Goal: Information Seeking & Learning: Learn about a topic

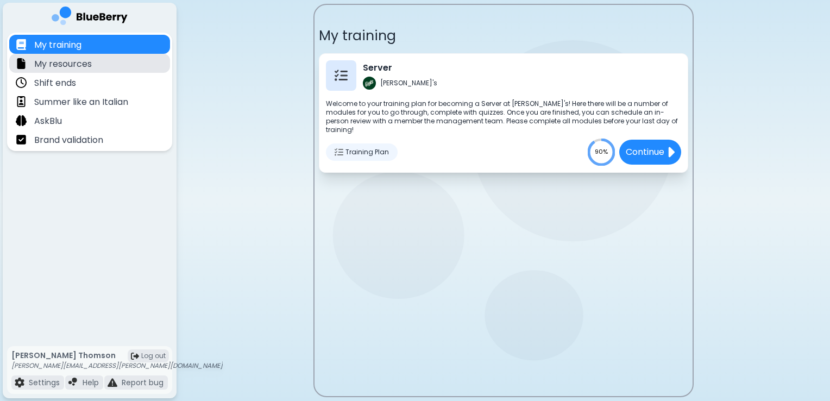
click at [65, 70] on p "My resources" at bounding box center [63, 64] width 58 height 13
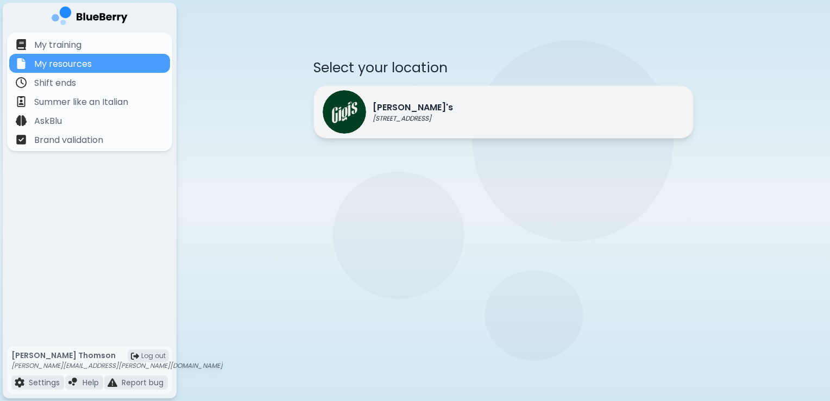
click at [501, 99] on div "[PERSON_NAME]'s [STREET_ADDRESS]" at bounding box center [503, 111] width 380 height 53
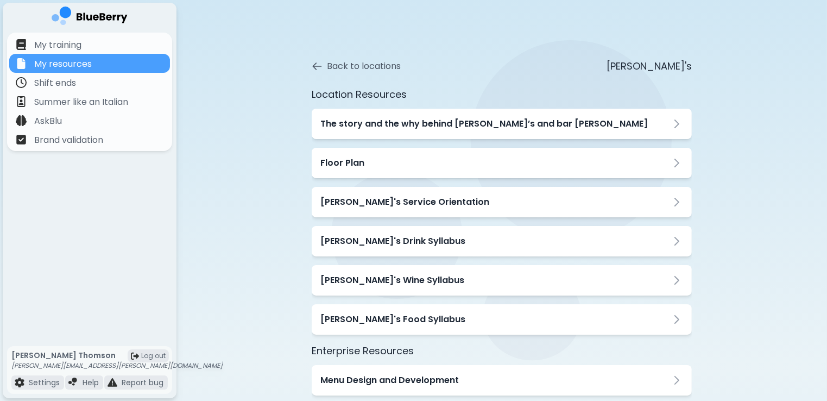
click at [750, 173] on div "Back to locations [PERSON_NAME]'s Location Resources The story and the why behi…" at bounding box center [502, 367] width 651 height 734
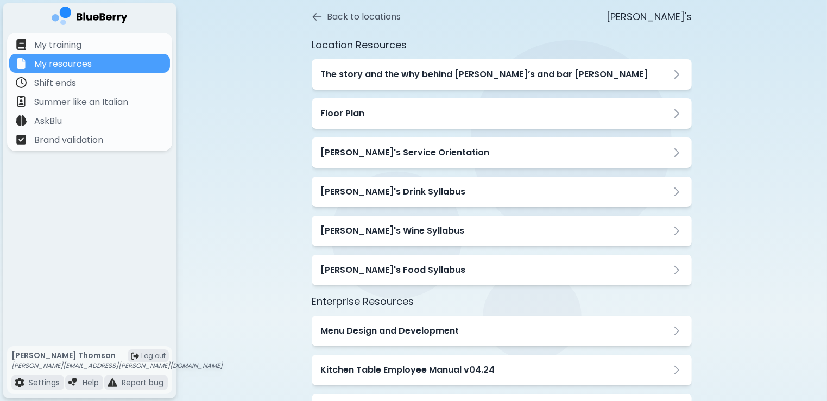
scroll to position [43, 0]
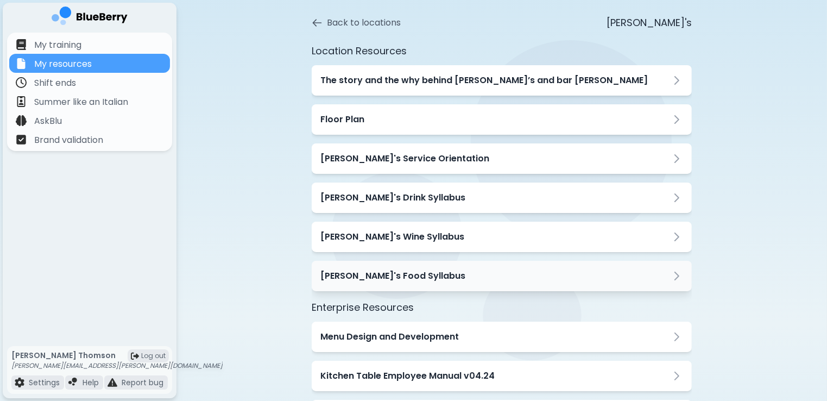
click at [632, 267] on div "[PERSON_NAME]'s Food Syllabus" at bounding box center [502, 276] width 380 height 30
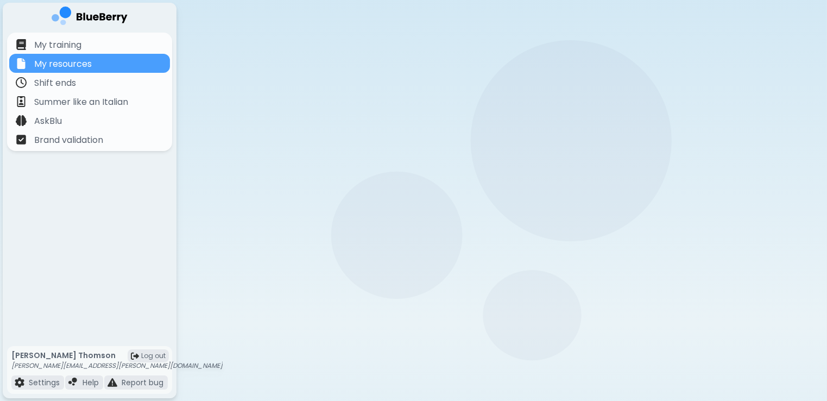
click at [632, 267] on div "[PERSON_NAME]'s Food Syllabus" at bounding box center [502, 276] width 380 height 30
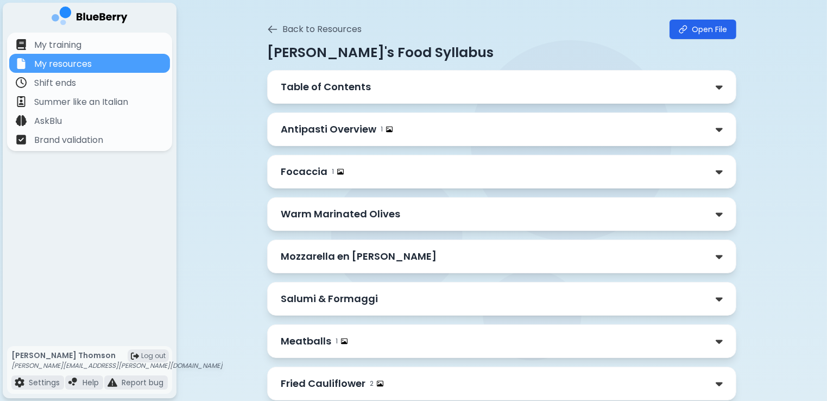
click at [521, 257] on div "Mozzarella en [PERSON_NAME]" at bounding box center [502, 256] width 442 height 15
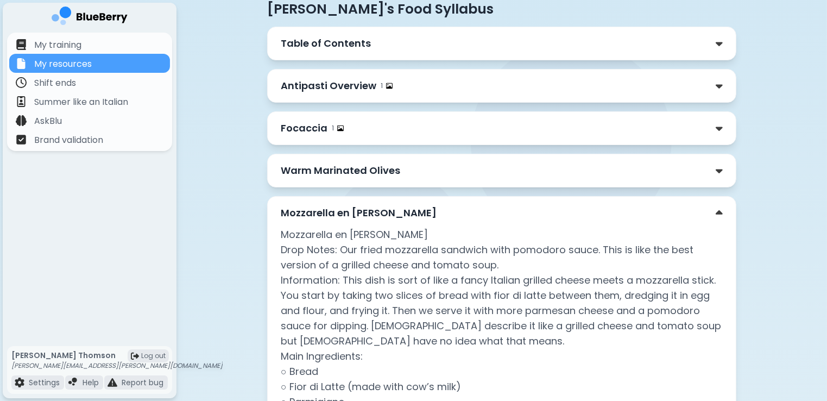
scroll to position [65, 0]
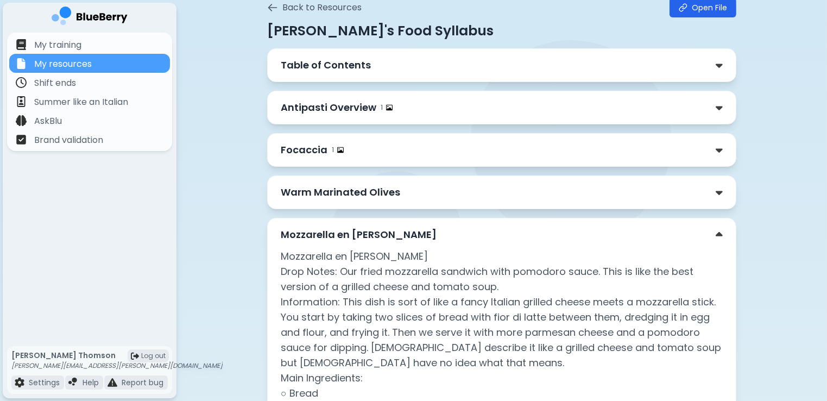
click at [563, 156] on div "Focaccia 1" at bounding box center [502, 149] width 442 height 15
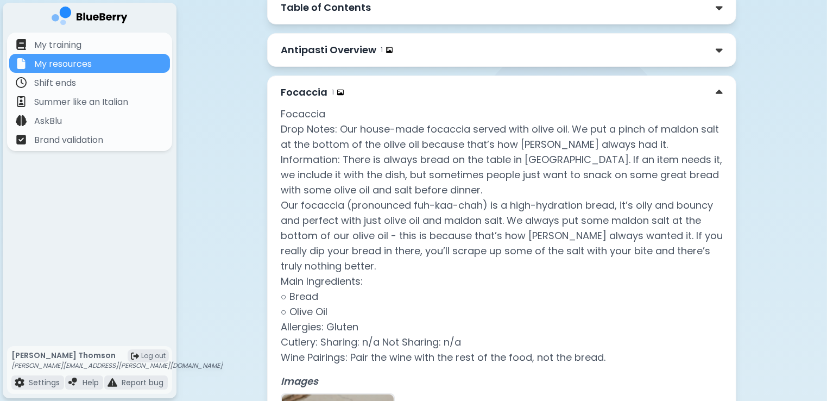
scroll to position [130, 0]
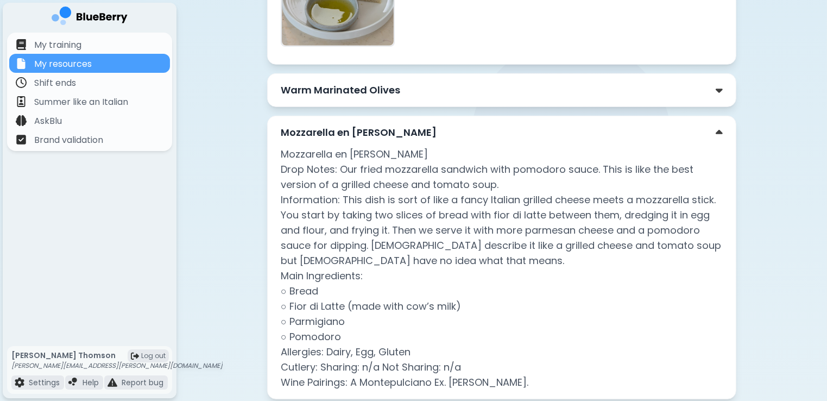
scroll to position [630, 0]
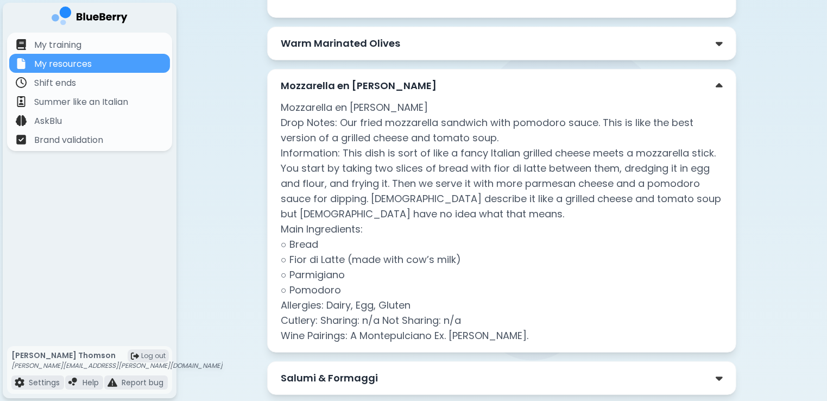
click at [700, 43] on div "Warm Marinated Olives" at bounding box center [502, 43] width 442 height 15
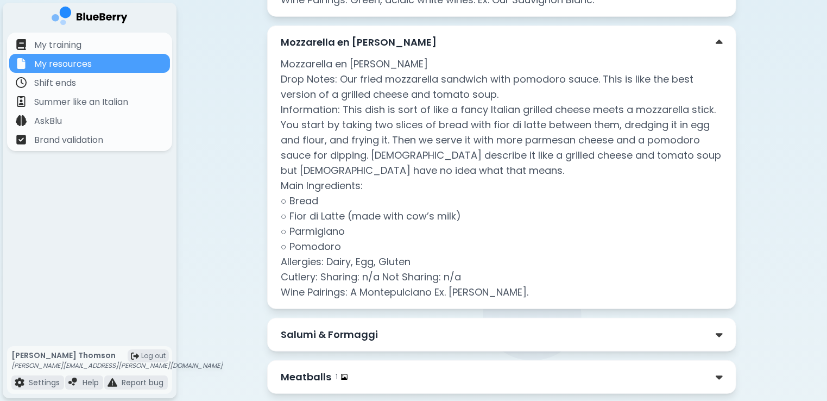
scroll to position [869, 0]
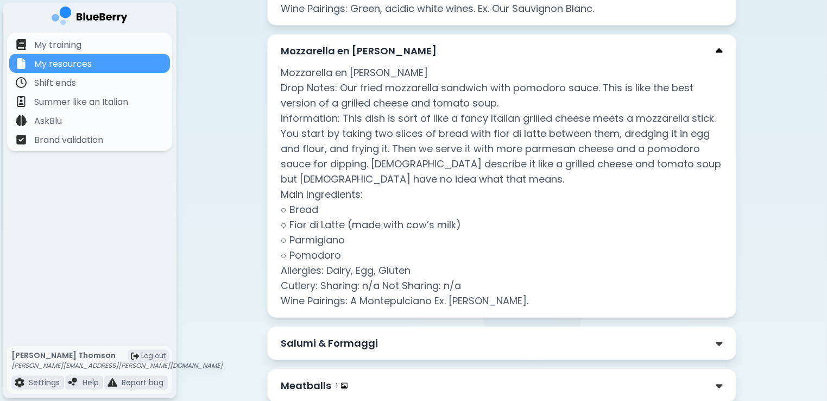
click at [716, 52] on img at bounding box center [719, 51] width 7 height 11
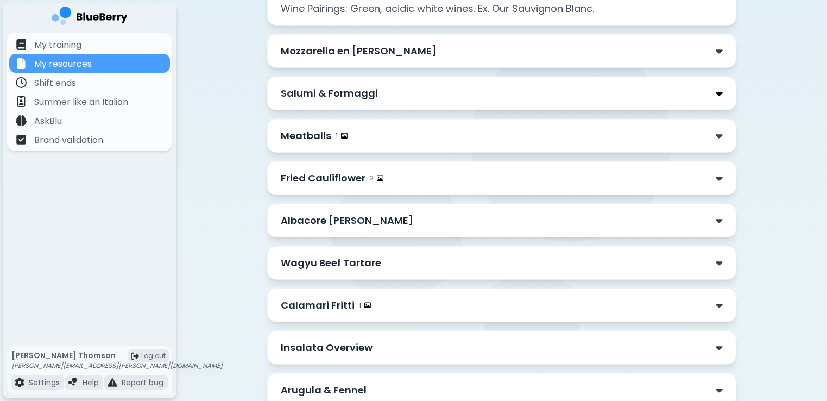
click at [719, 94] on img at bounding box center [719, 93] width 7 height 11
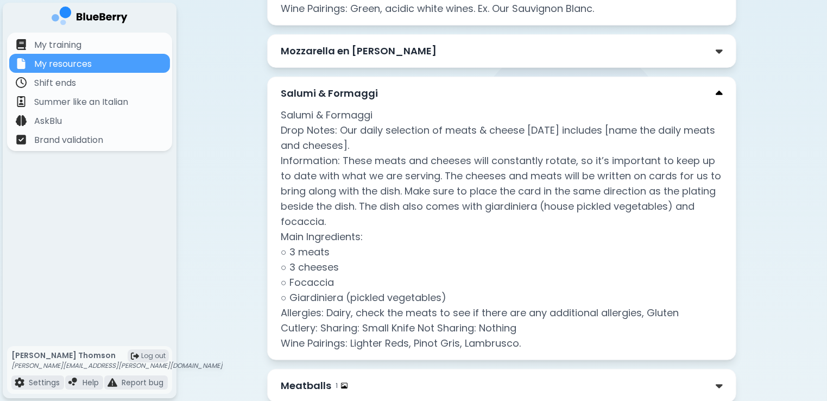
click at [719, 94] on img at bounding box center [719, 93] width 7 height 11
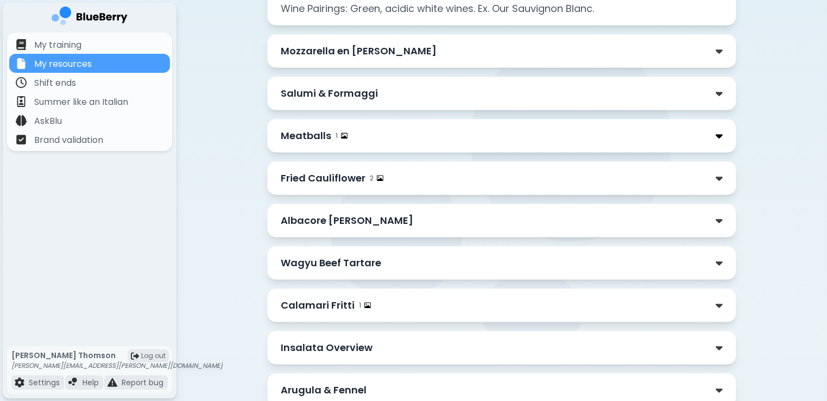
click at [716, 136] on img at bounding box center [719, 135] width 7 height 11
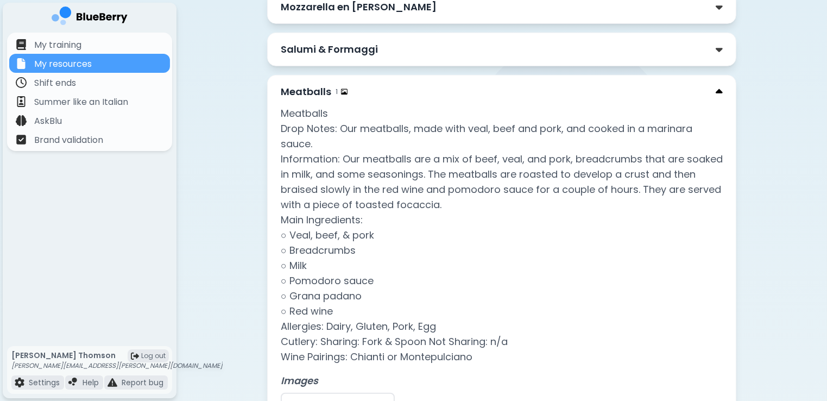
scroll to position [934, 0]
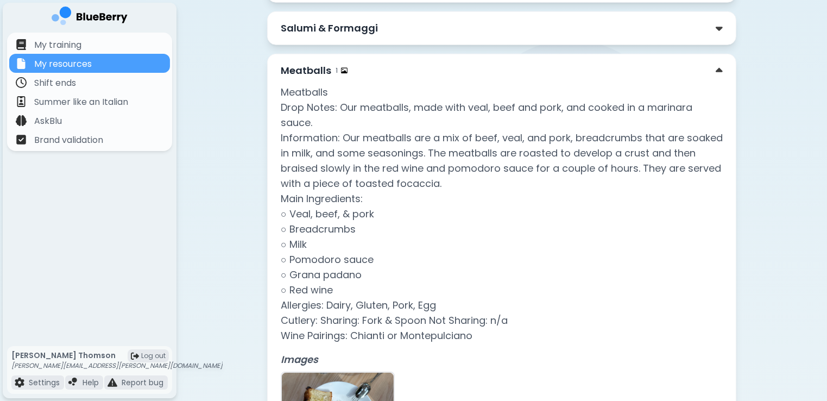
click at [724, 68] on div "Meatballs 1 Meatballs Drop Notes: Our meatballs, made with veal, beef and pork,…" at bounding box center [501, 279] width 469 height 450
click at [721, 67] on img at bounding box center [719, 70] width 7 height 11
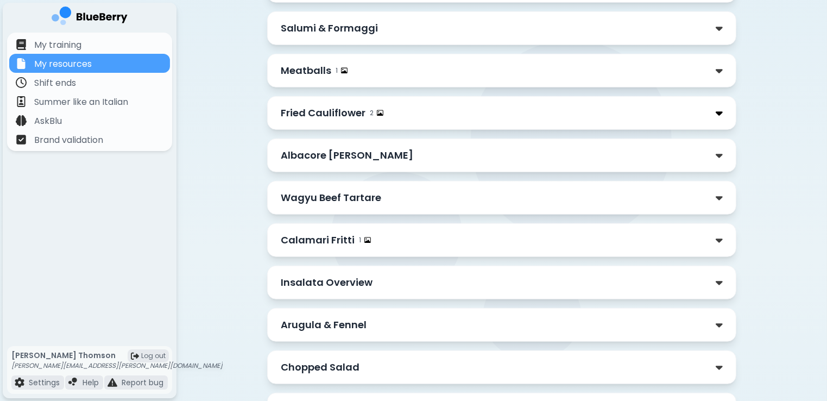
click at [720, 110] on img at bounding box center [719, 113] width 7 height 11
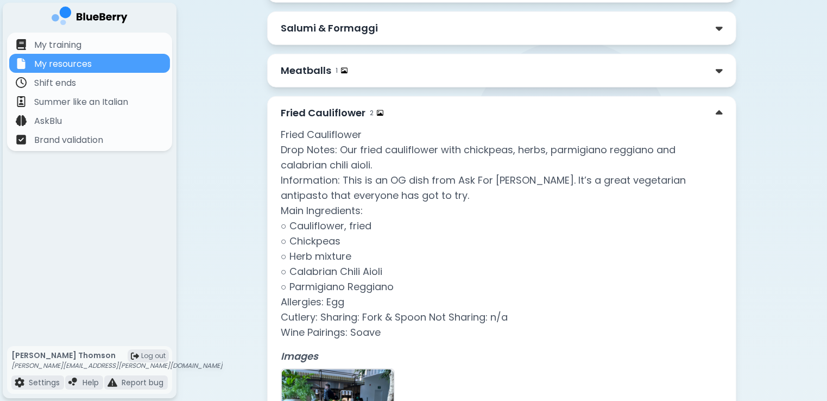
click at [716, 105] on div "Fried Cauliflower 2" at bounding box center [502, 112] width 442 height 15
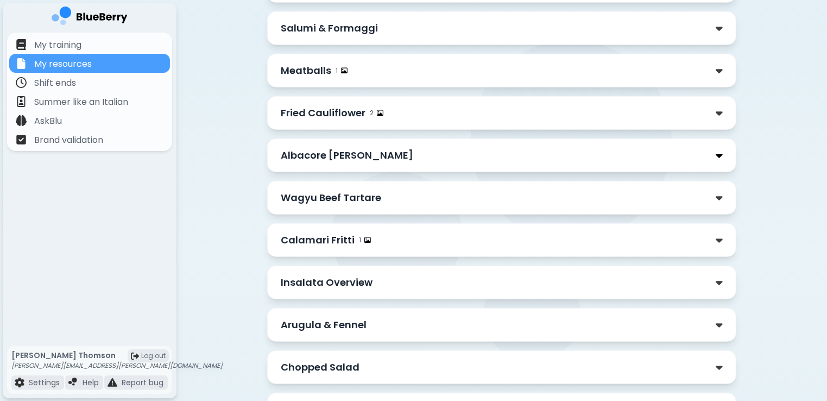
click at [723, 159] on img at bounding box center [719, 155] width 7 height 11
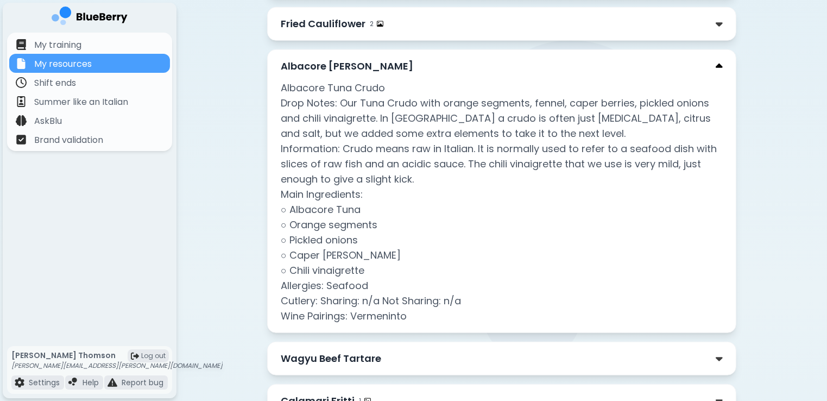
scroll to position [1043, 0]
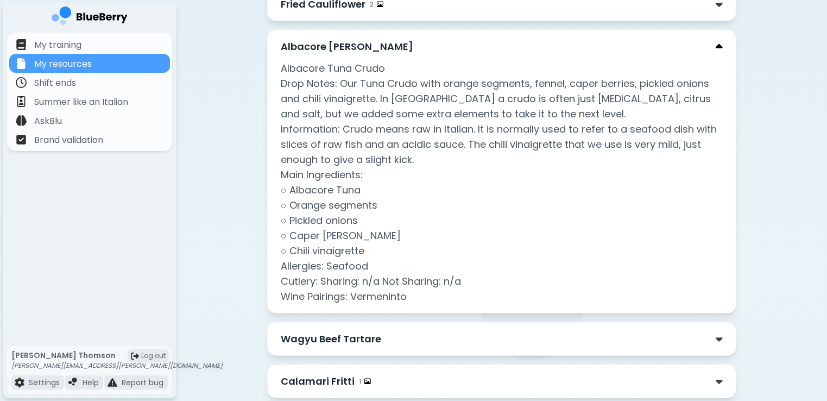
click at [719, 43] on img at bounding box center [719, 46] width 7 height 11
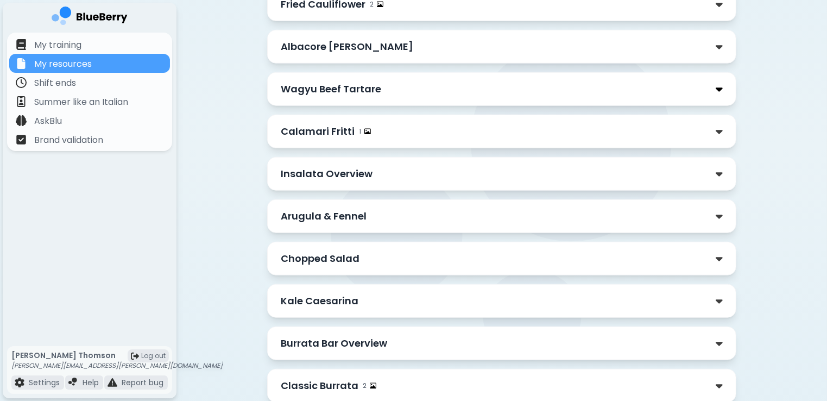
click at [719, 89] on img at bounding box center [719, 89] width 7 height 11
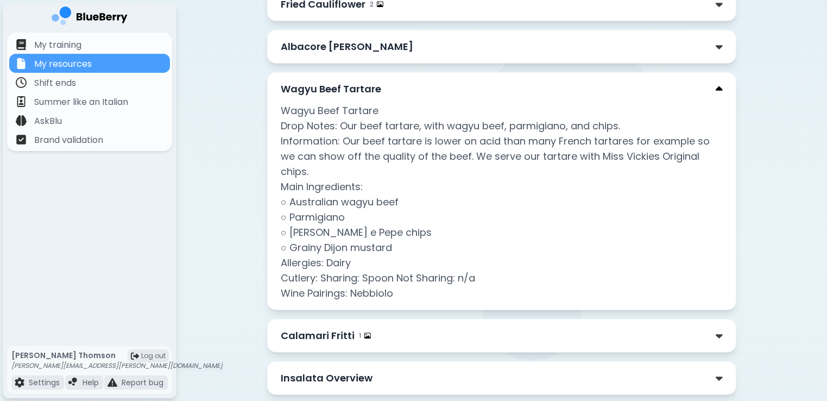
click at [719, 87] on img at bounding box center [719, 89] width 7 height 11
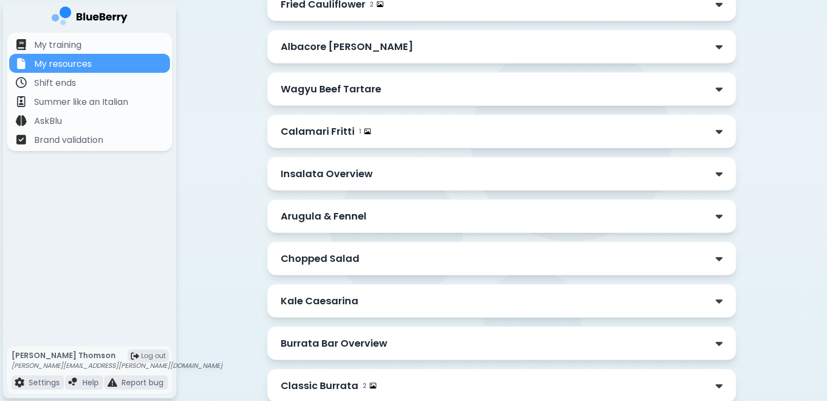
click at [715, 129] on div "Calamari Fritti 1" at bounding box center [502, 131] width 442 height 15
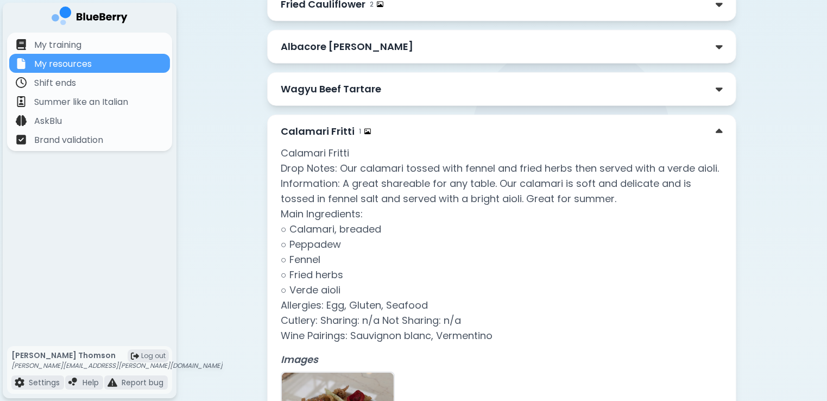
click at [715, 129] on div "Calamari Fritti 1" at bounding box center [502, 131] width 442 height 15
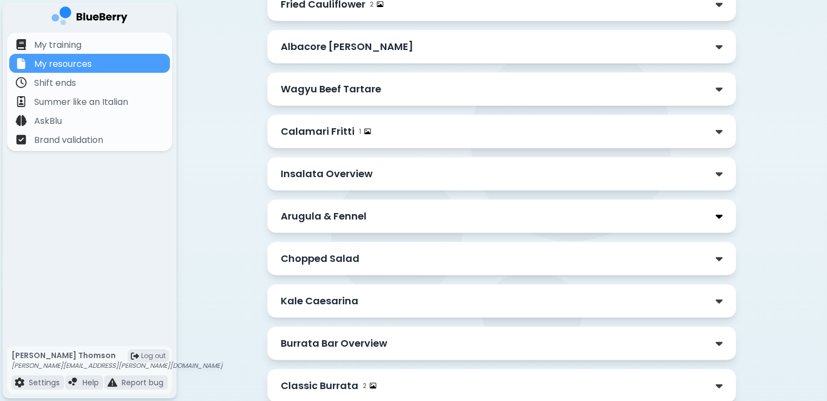
click at [717, 214] on img at bounding box center [719, 216] width 7 height 11
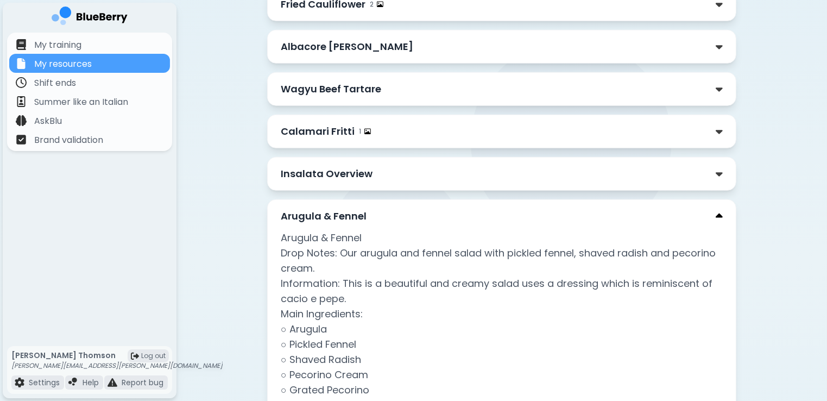
click at [717, 214] on img at bounding box center [719, 216] width 7 height 11
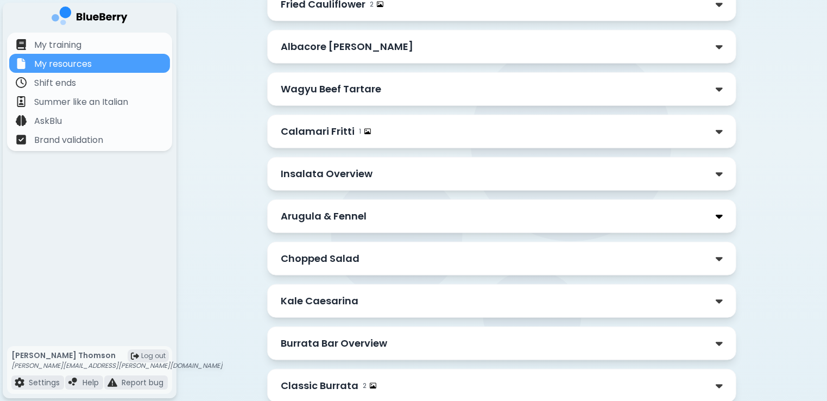
click at [717, 214] on img at bounding box center [719, 216] width 7 height 11
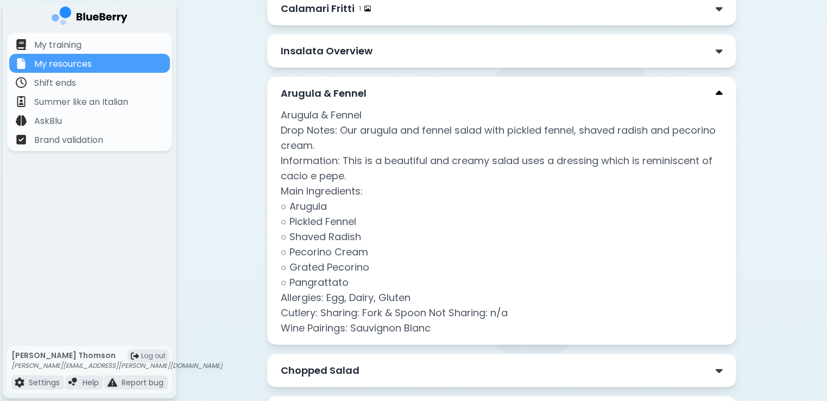
scroll to position [1173, 0]
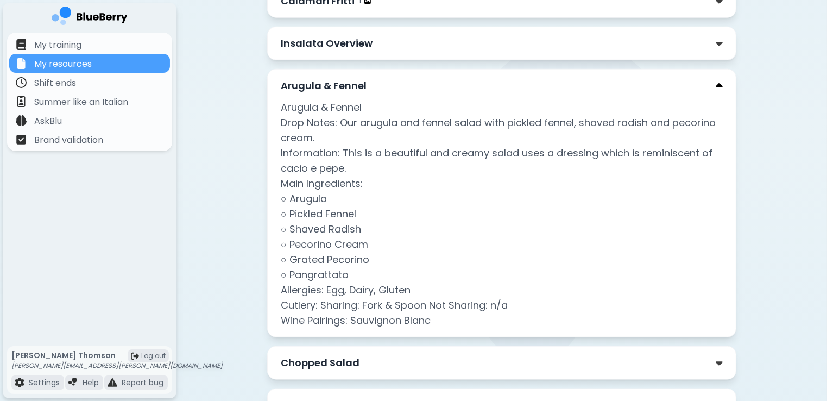
click at [716, 88] on img at bounding box center [719, 85] width 7 height 11
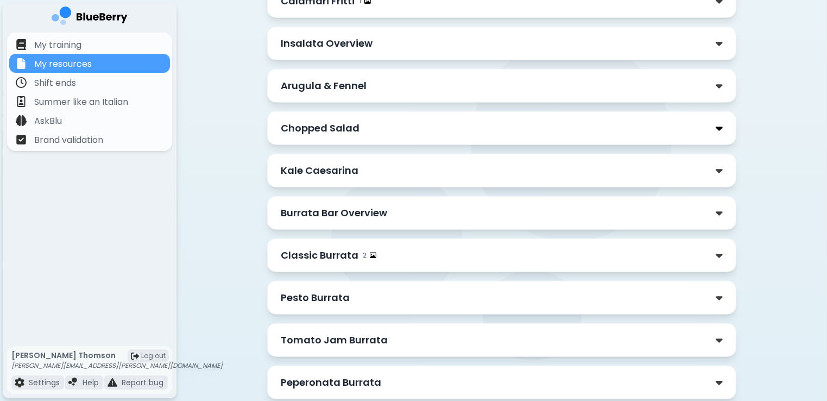
click at [723, 125] on img at bounding box center [719, 128] width 7 height 11
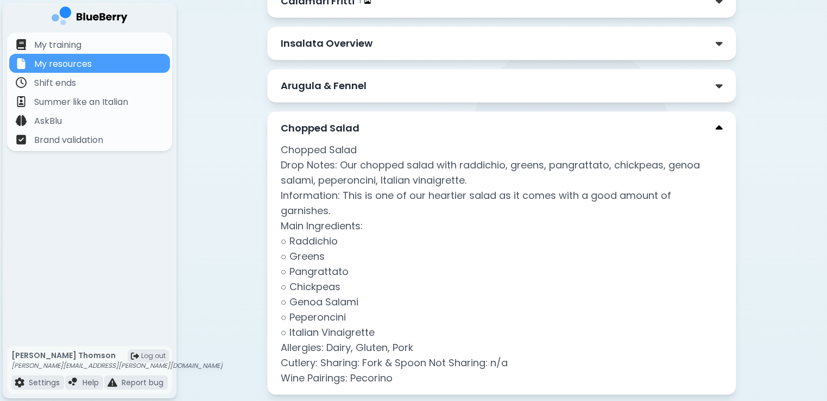
click at [717, 124] on img at bounding box center [719, 128] width 7 height 11
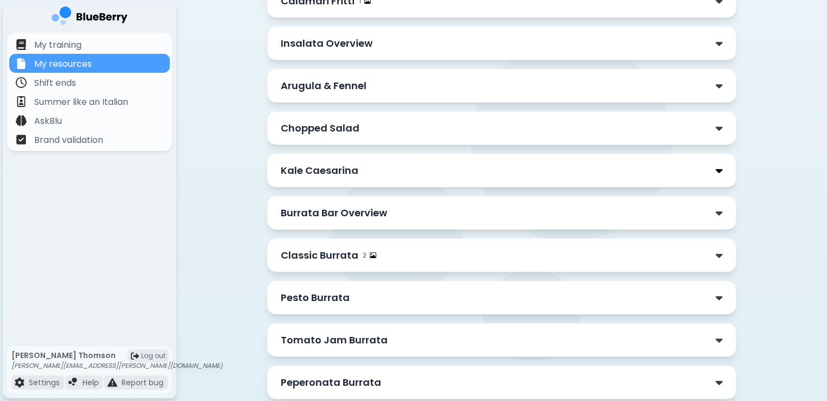
click at [719, 169] on img at bounding box center [719, 170] width 7 height 11
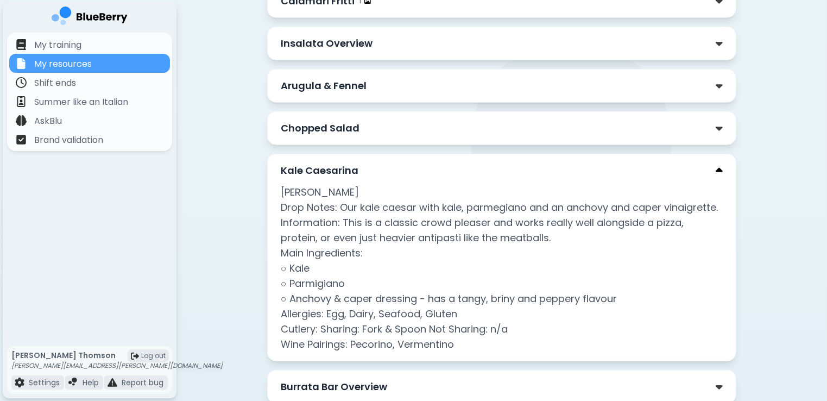
click at [720, 169] on img at bounding box center [719, 170] width 7 height 11
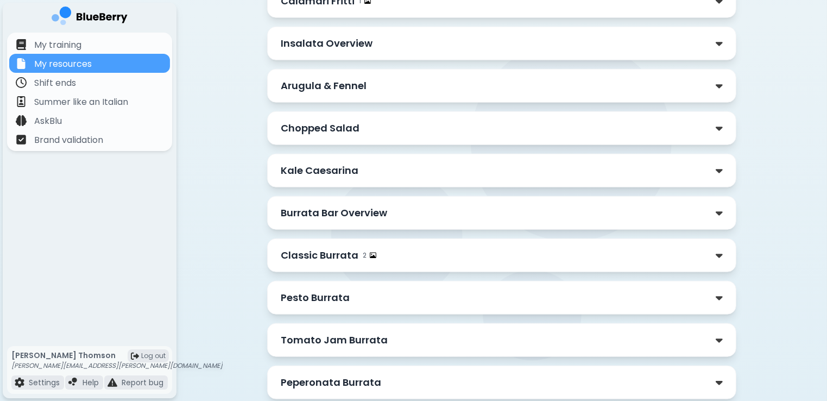
click at [724, 209] on div "Burrata Bar Overview" at bounding box center [501, 213] width 469 height 34
click at [719, 252] on img at bounding box center [719, 255] width 7 height 11
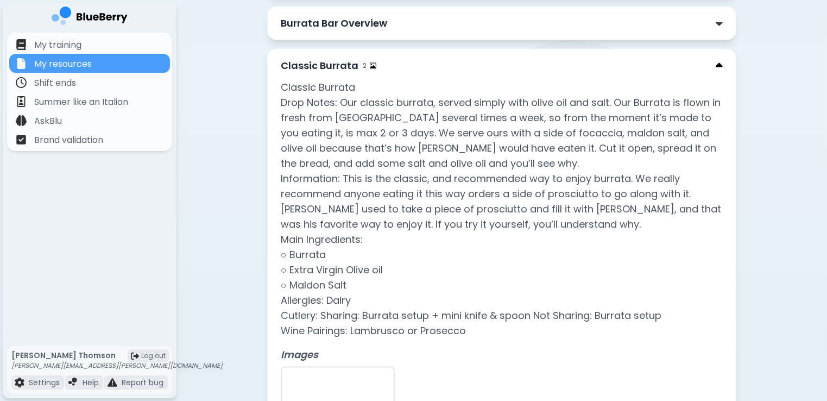
scroll to position [1369, 0]
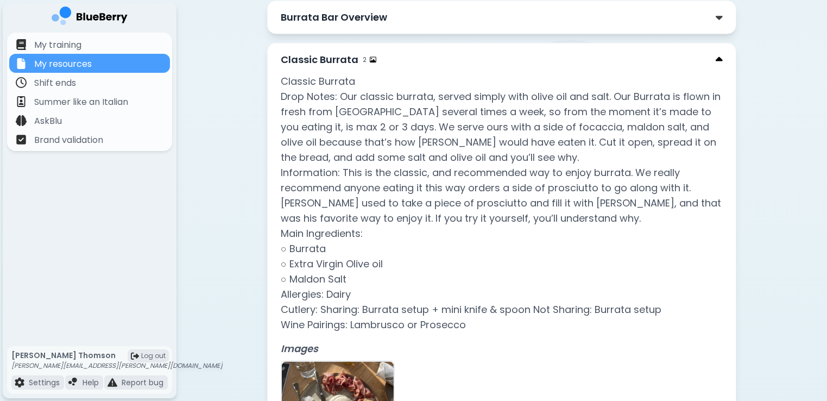
click at [721, 55] on img at bounding box center [719, 59] width 7 height 11
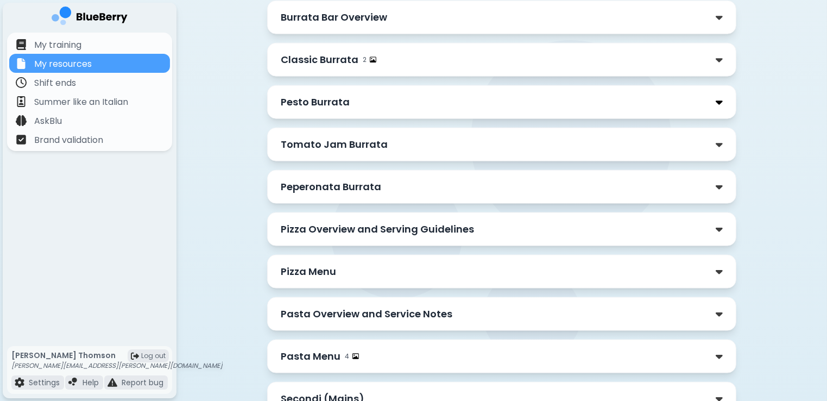
click at [718, 99] on img at bounding box center [719, 102] width 7 height 11
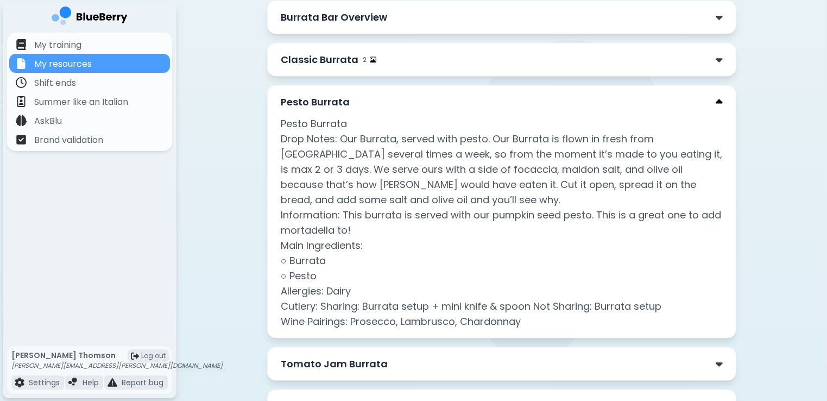
click at [718, 99] on img at bounding box center [719, 102] width 7 height 11
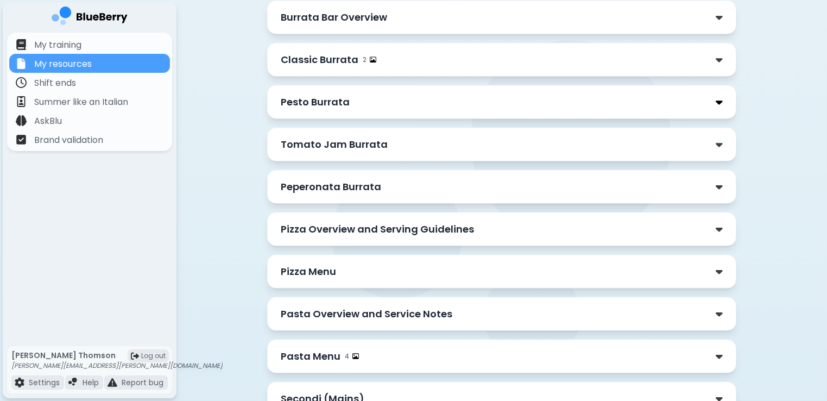
click at [718, 99] on img at bounding box center [719, 102] width 7 height 11
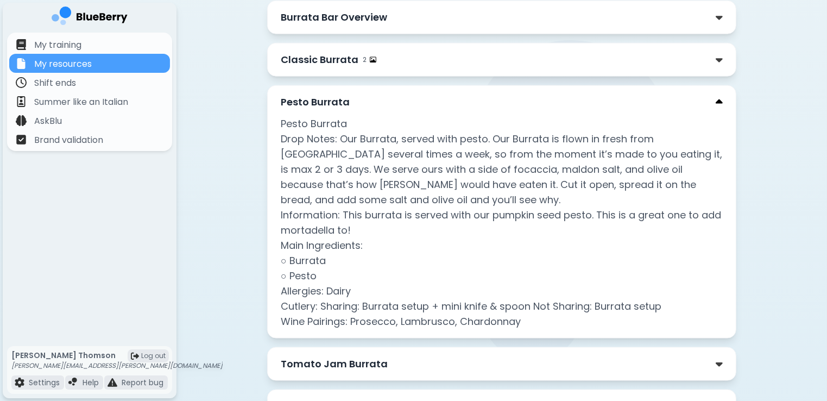
click at [718, 99] on img at bounding box center [719, 102] width 7 height 11
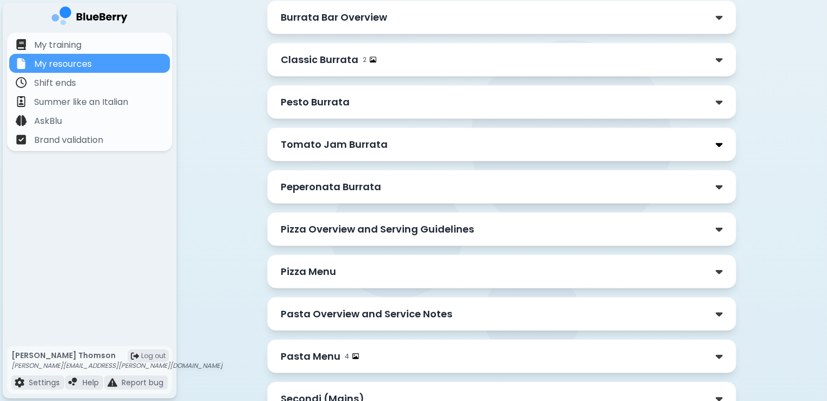
click at [721, 142] on img at bounding box center [719, 144] width 7 height 11
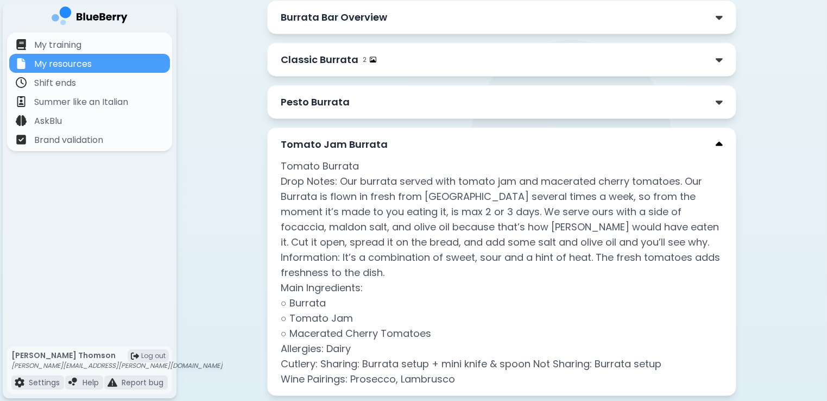
click at [721, 142] on img at bounding box center [719, 144] width 7 height 11
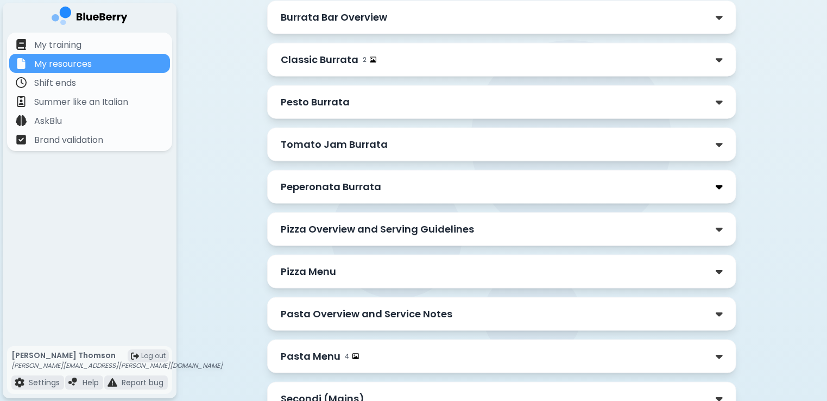
click at [721, 181] on img at bounding box center [719, 186] width 7 height 11
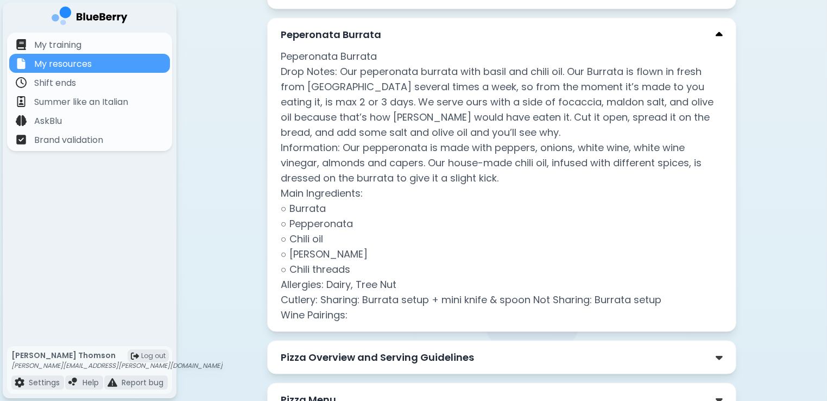
scroll to position [1543, 0]
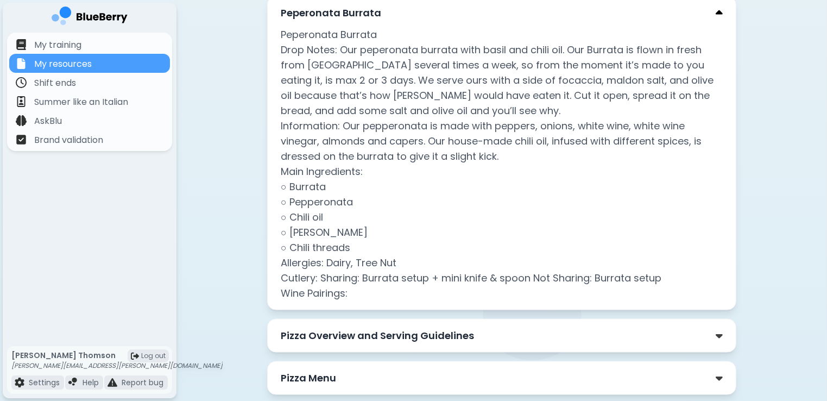
click at [719, 8] on img at bounding box center [719, 13] width 7 height 11
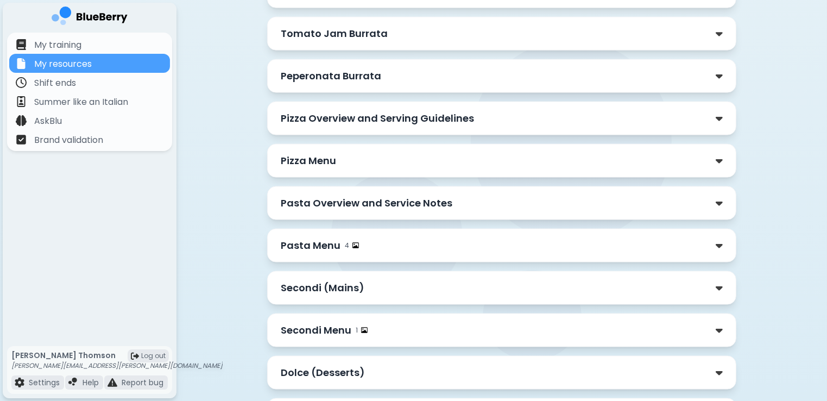
scroll to position [1499, 0]
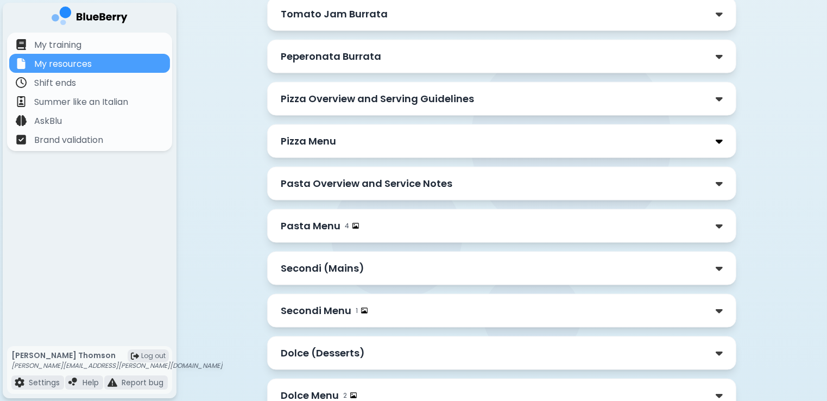
click at [719, 137] on img at bounding box center [719, 141] width 7 height 11
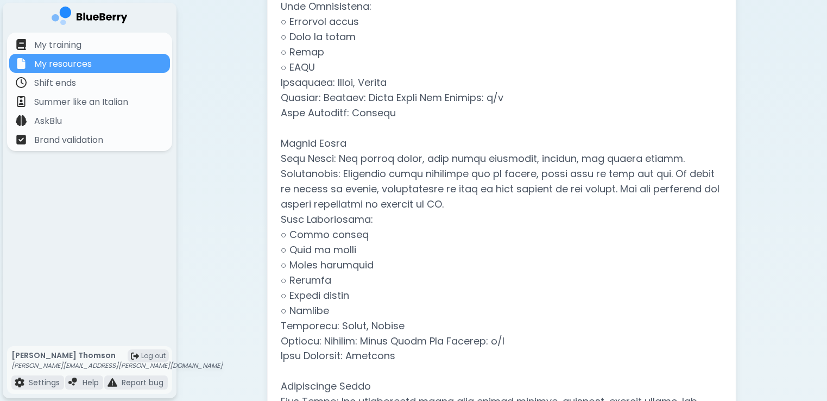
scroll to position [1738, 0]
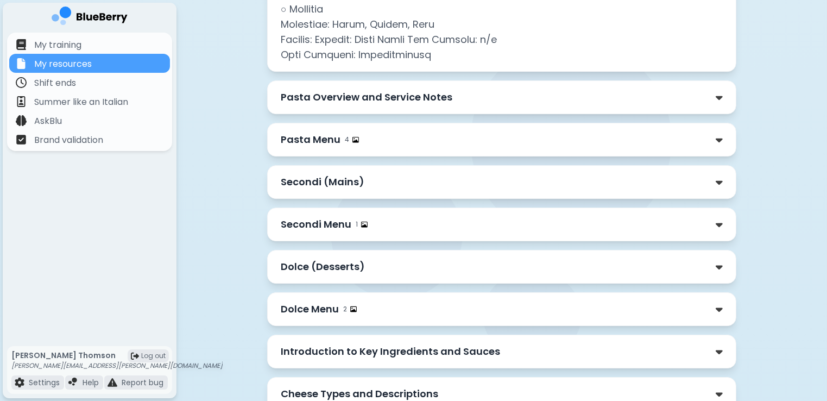
scroll to position [3390, 0]
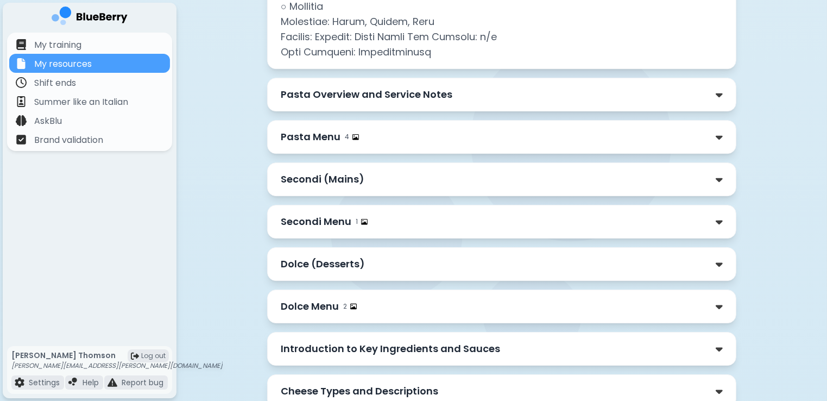
click at [678, 312] on div "Dolce Menu 2" at bounding box center [502, 306] width 442 height 15
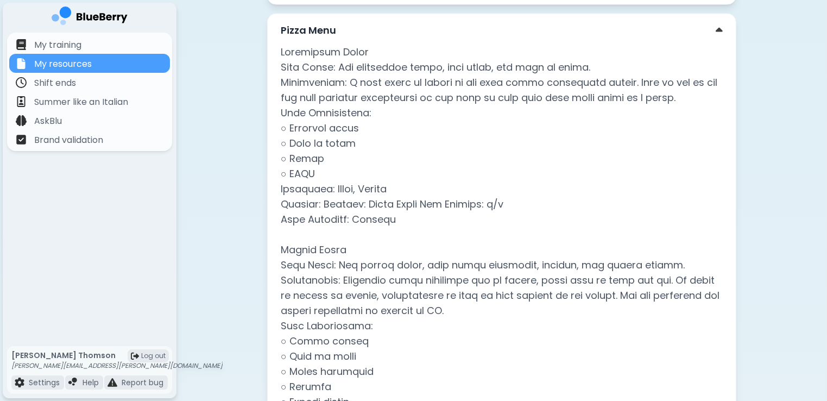
scroll to position [1599, 0]
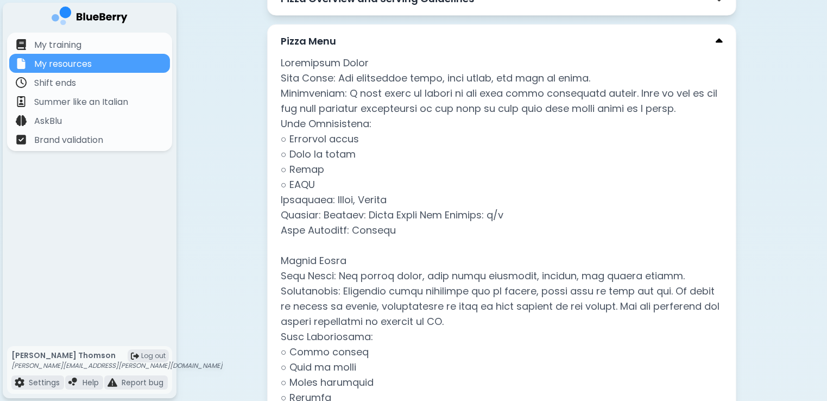
click at [719, 36] on img at bounding box center [719, 41] width 7 height 11
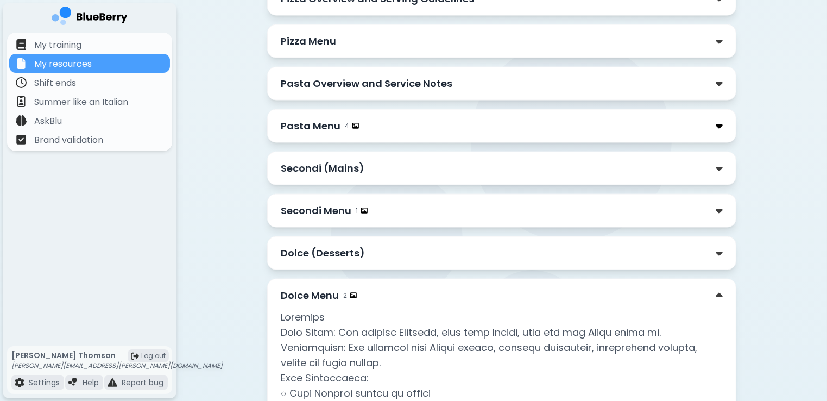
click at [719, 121] on img at bounding box center [719, 126] width 7 height 11
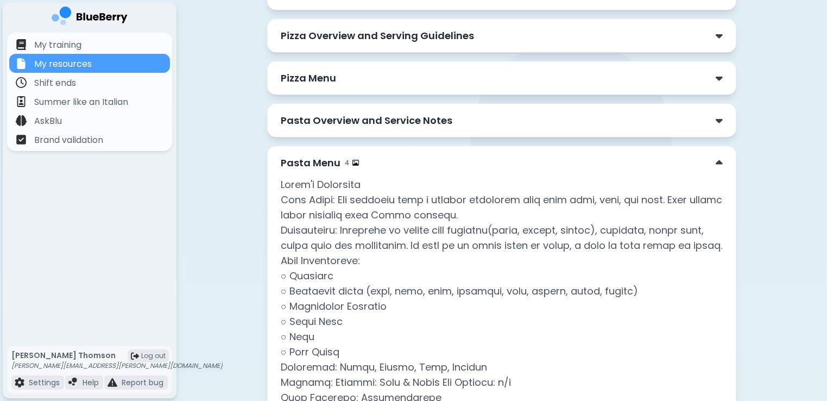
scroll to position [1512, 0]
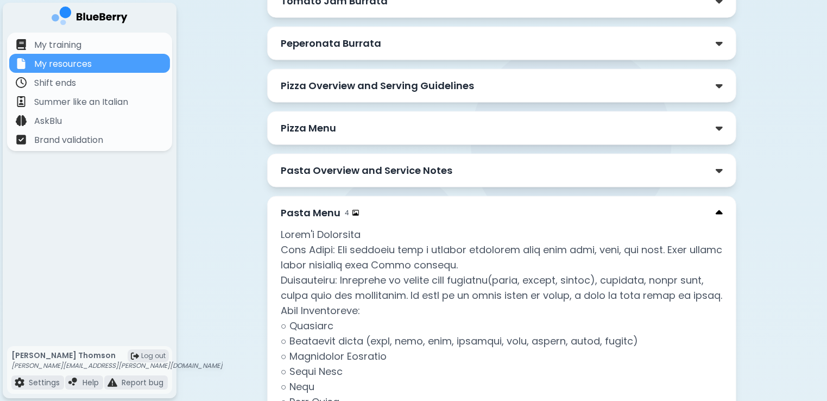
click at [716, 208] on img at bounding box center [719, 213] width 7 height 11
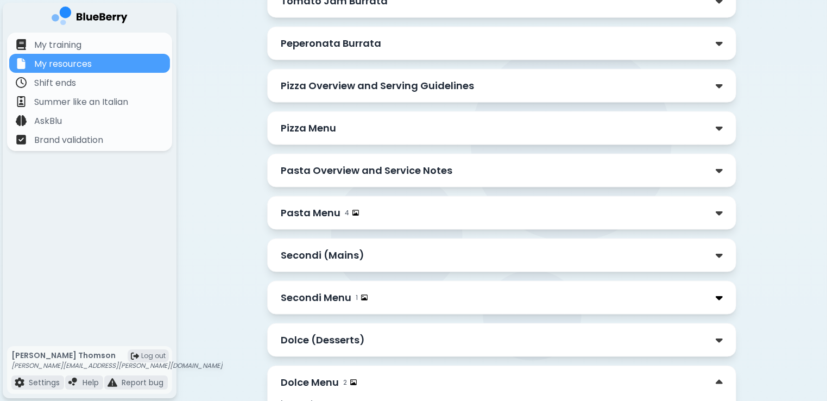
click at [719, 292] on img at bounding box center [719, 297] width 7 height 11
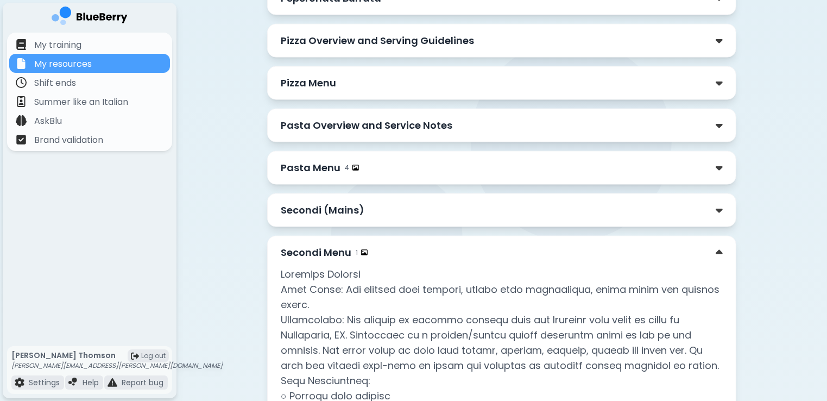
scroll to position [1556, 0]
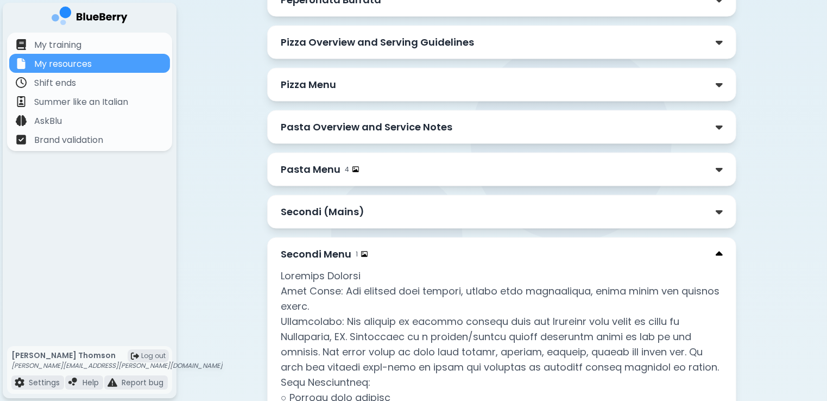
click at [719, 249] on img at bounding box center [719, 254] width 7 height 11
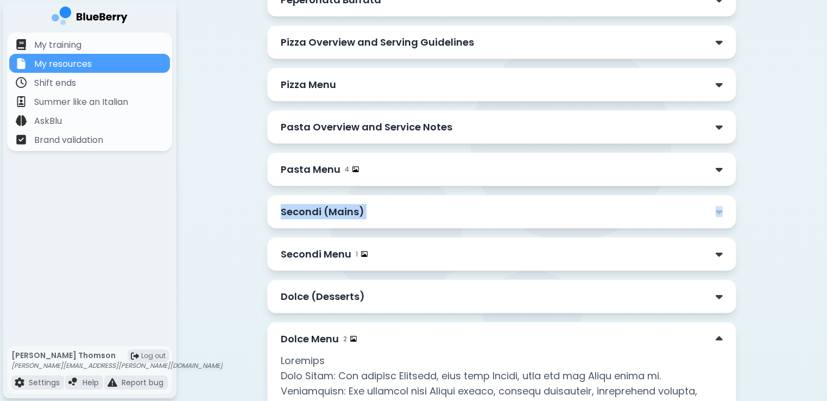
drag, startPoint x: 827, startPoint y: 198, endPoint x: 827, endPoint y: 239, distance: 41.3
click at [827, 239] on div "Back to Resources Open File Gigi's Food Syllabus Table of Contents Antipasti Ov…" at bounding box center [502, 139] width 651 height 3391
drag, startPoint x: 827, startPoint y: 239, endPoint x: 771, endPoint y: 264, distance: 60.8
click at [771, 264] on div "Back to Resources Open File Gigi's Food Syllabus Table of Contents Antipasti Ov…" at bounding box center [502, 139] width 651 height 3391
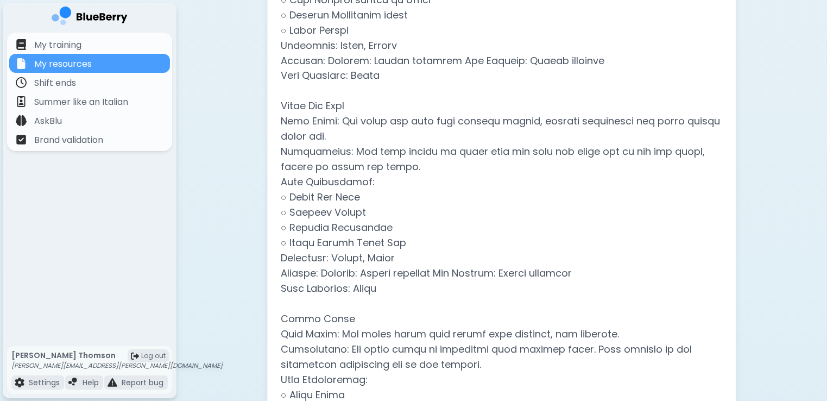
scroll to position [1860, 0]
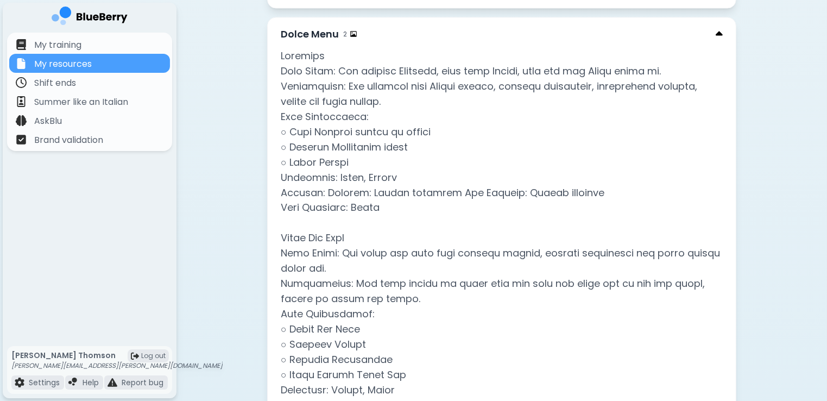
click at [719, 29] on img at bounding box center [719, 34] width 7 height 11
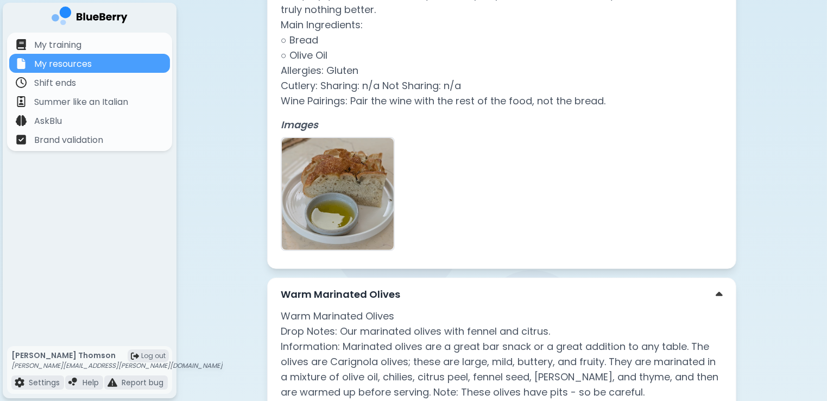
scroll to position [378, 0]
click at [722, 294] on img at bounding box center [719, 295] width 7 height 11
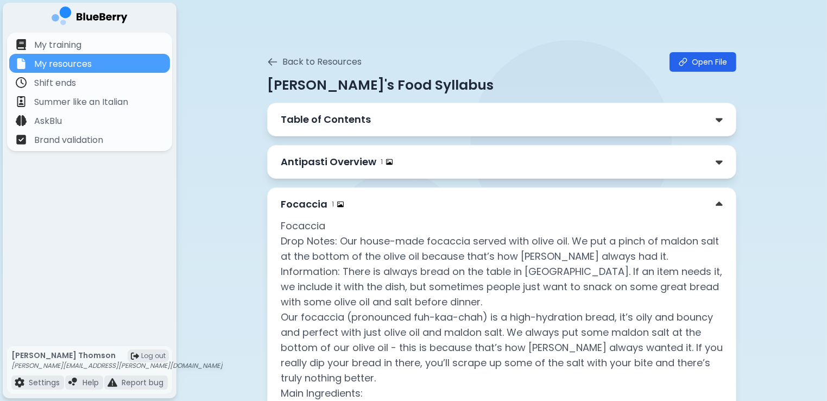
scroll to position [0, 0]
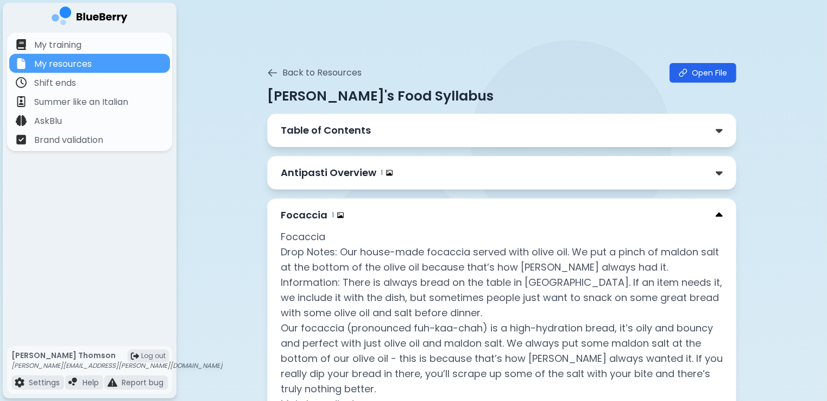
click at [720, 216] on img at bounding box center [719, 215] width 7 height 11
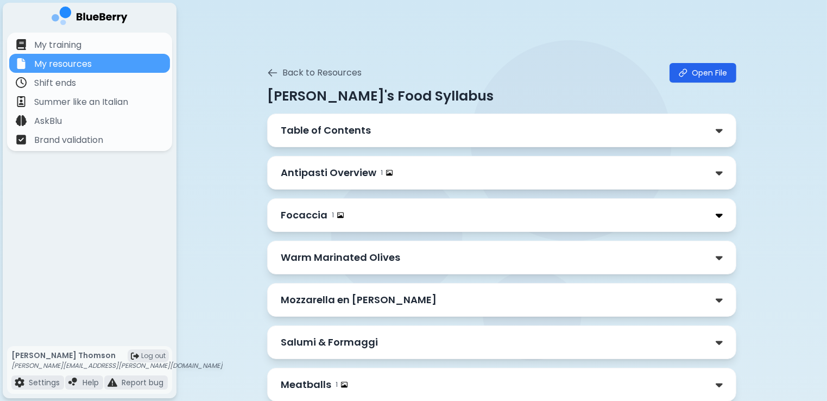
click at [720, 216] on img at bounding box center [719, 215] width 7 height 11
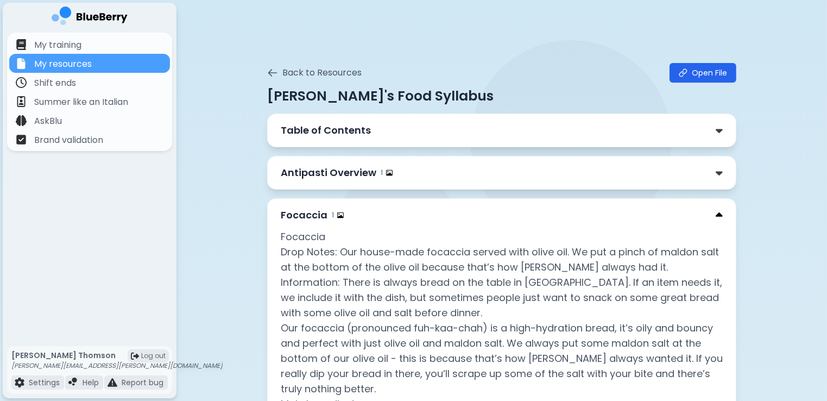
click at [720, 216] on img at bounding box center [719, 215] width 7 height 11
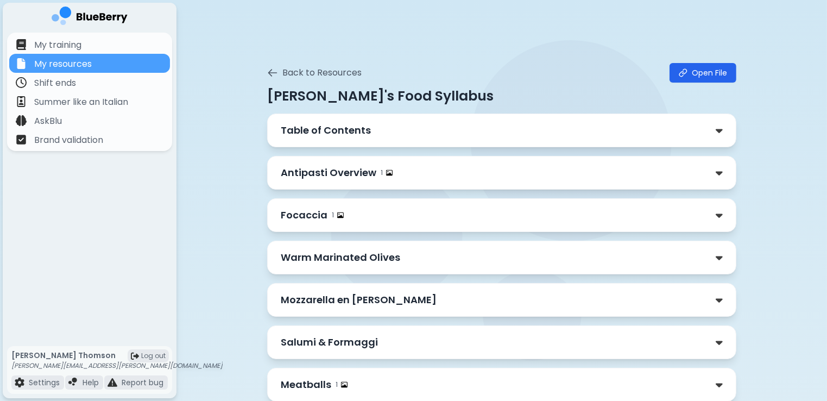
click at [313, 70] on button "Back to Resources" at bounding box center [314, 72] width 95 height 13
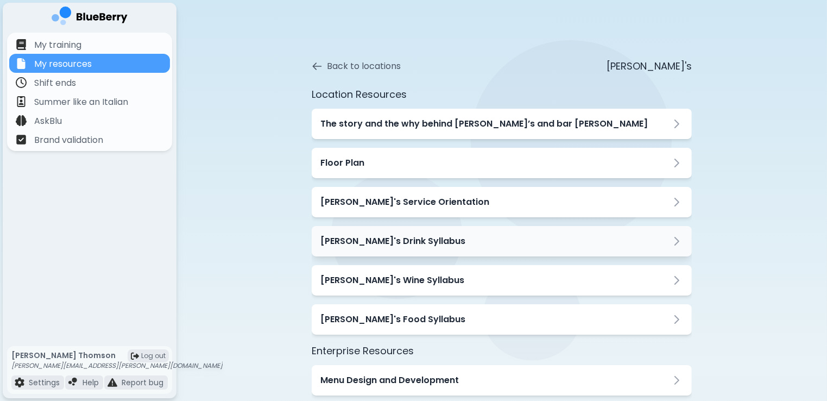
click at [382, 243] on h3 "[PERSON_NAME]'s Drink Syllabus" at bounding box center [392, 241] width 145 height 13
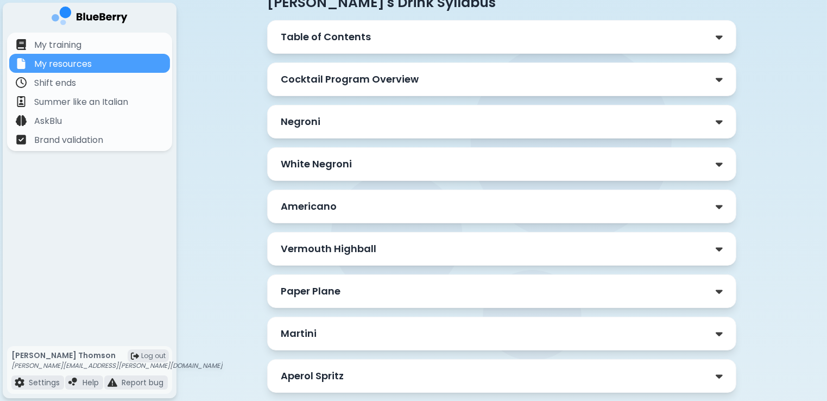
scroll to position [87, 0]
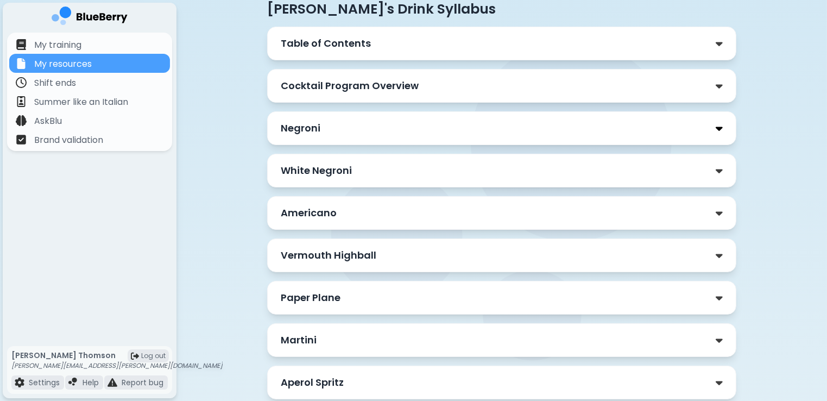
click at [723, 123] on img at bounding box center [719, 128] width 7 height 11
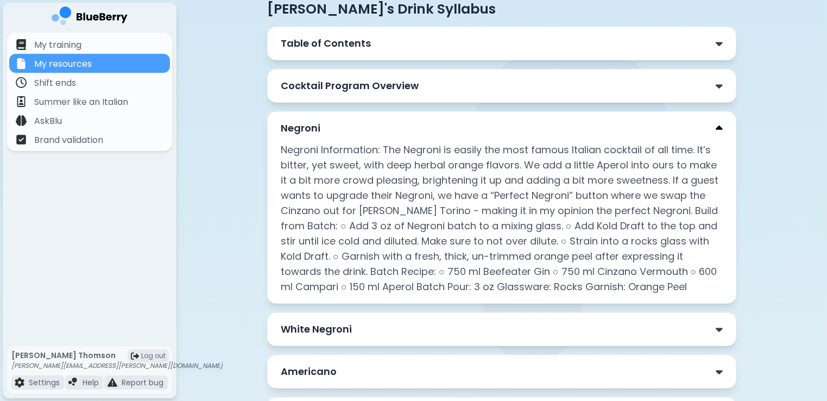
click at [721, 131] on img at bounding box center [719, 128] width 7 height 11
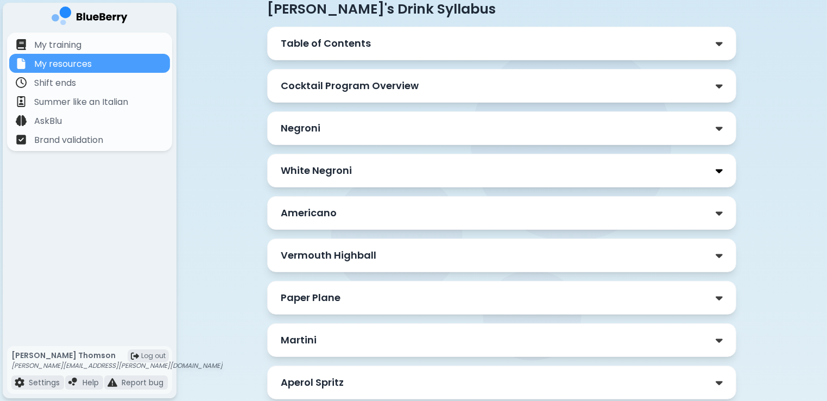
click at [719, 172] on img at bounding box center [719, 170] width 7 height 11
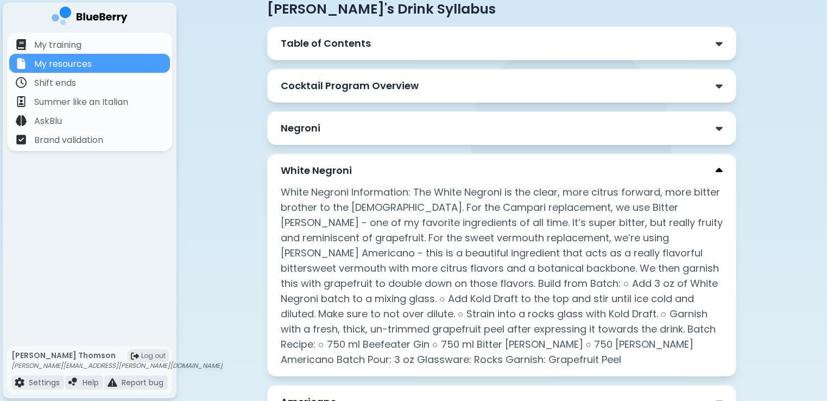
click at [716, 167] on img at bounding box center [719, 170] width 7 height 11
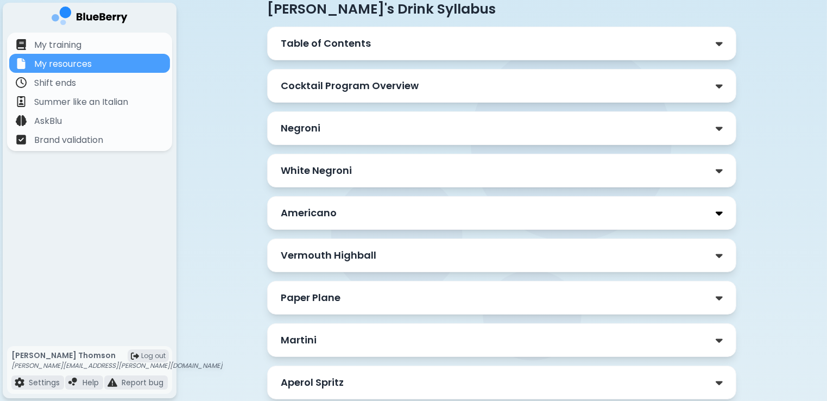
click at [718, 209] on img at bounding box center [719, 213] width 7 height 11
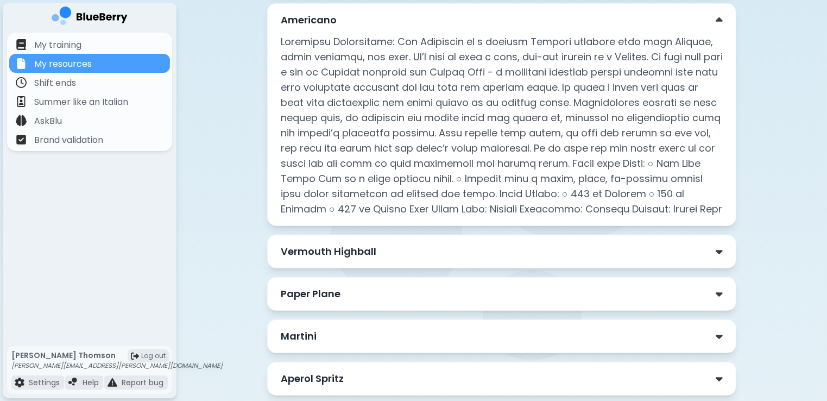
scroll to position [282, 0]
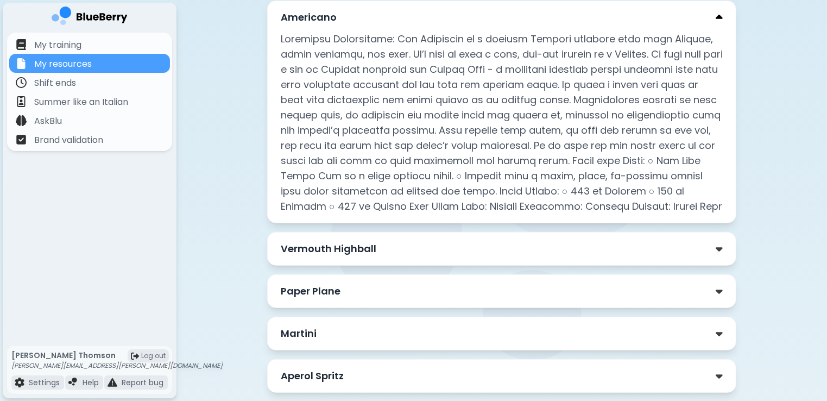
click at [721, 16] on img at bounding box center [719, 17] width 7 height 11
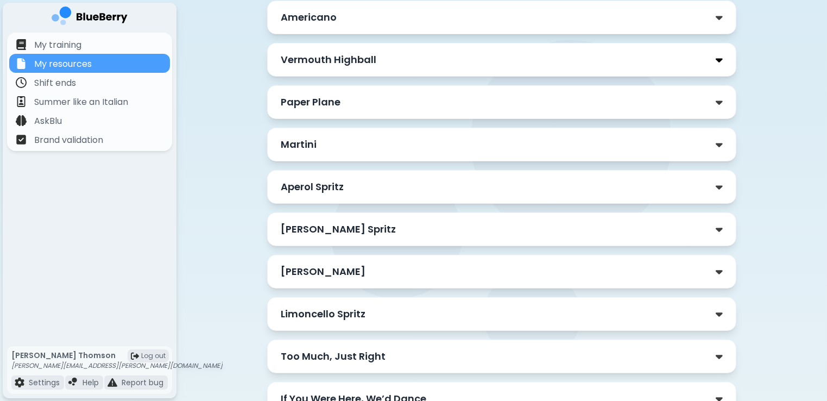
click at [723, 56] on img at bounding box center [719, 59] width 7 height 11
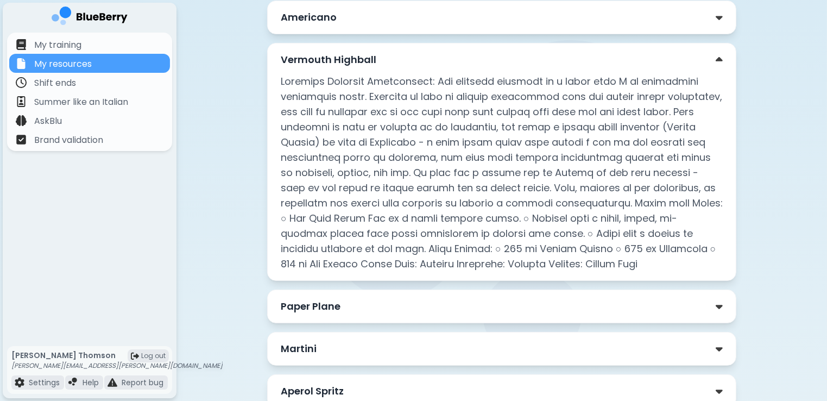
click at [725, 59] on div "Vermouth Highball" at bounding box center [501, 162] width 469 height 238
click at [722, 58] on img at bounding box center [719, 59] width 7 height 11
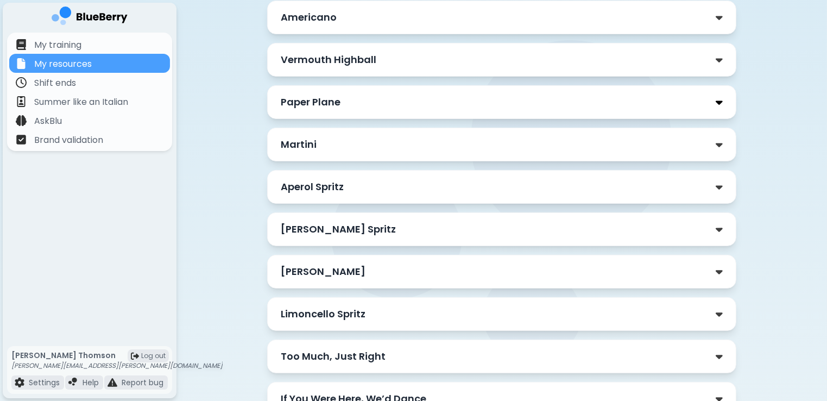
click at [720, 101] on img at bounding box center [719, 102] width 7 height 11
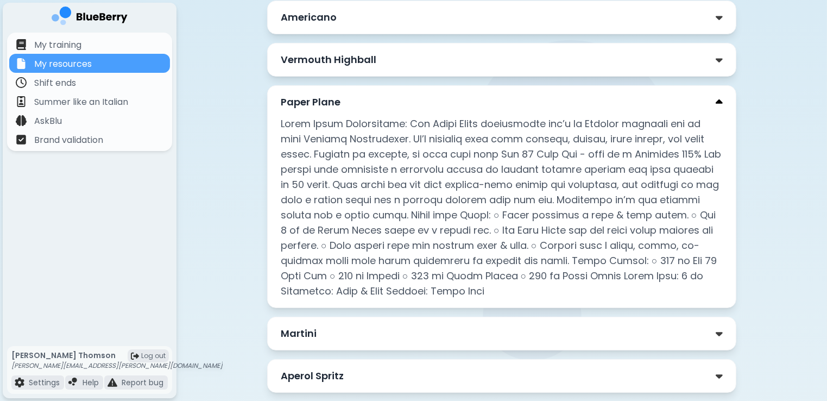
click at [720, 97] on img at bounding box center [719, 102] width 7 height 11
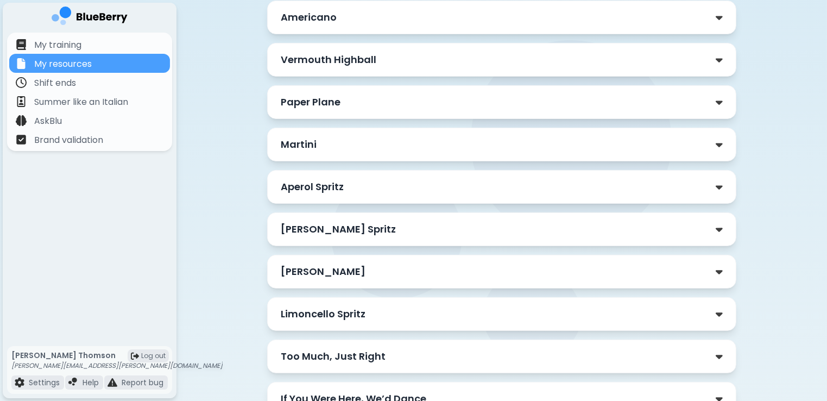
click at [721, 148] on div "Martini" at bounding box center [502, 144] width 442 height 15
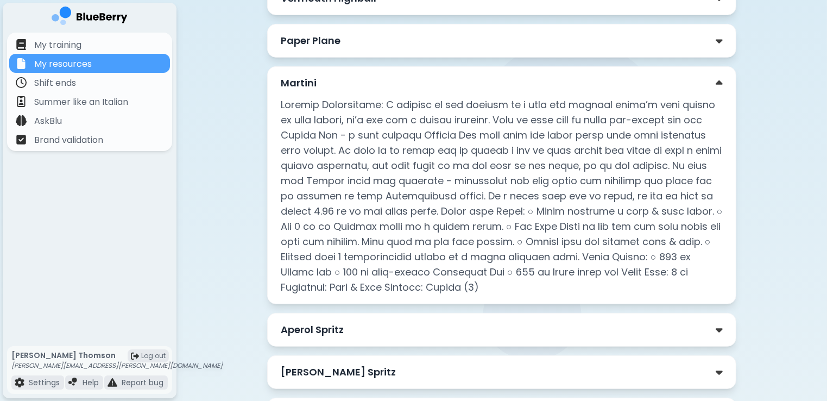
scroll to position [348, 0]
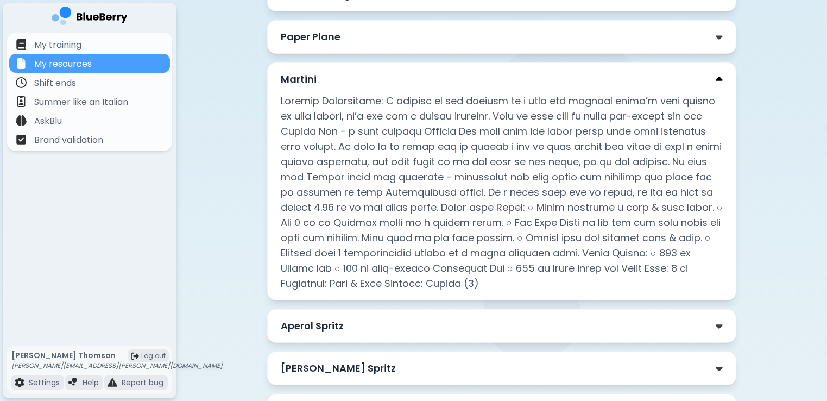
click at [721, 79] on img at bounding box center [719, 79] width 7 height 11
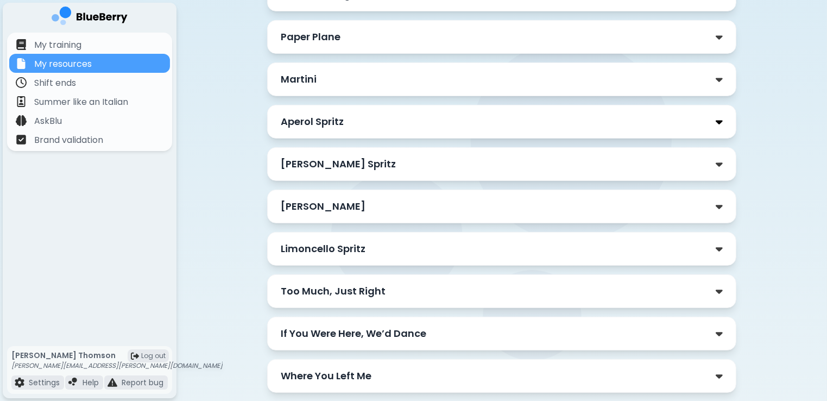
click at [721, 121] on img at bounding box center [719, 121] width 7 height 11
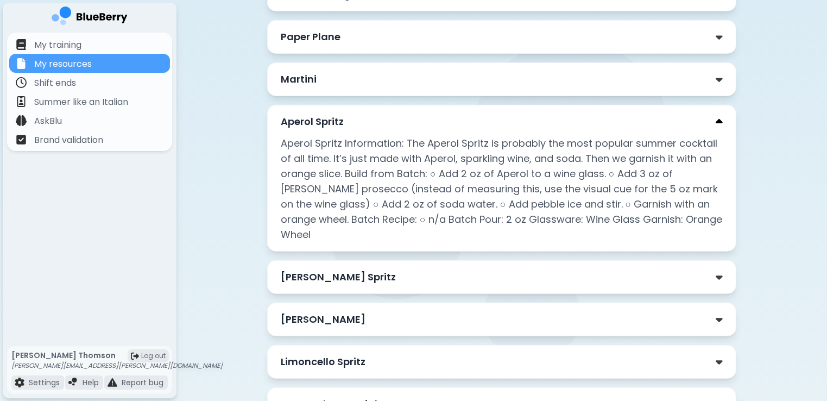
click at [721, 121] on img at bounding box center [719, 121] width 7 height 11
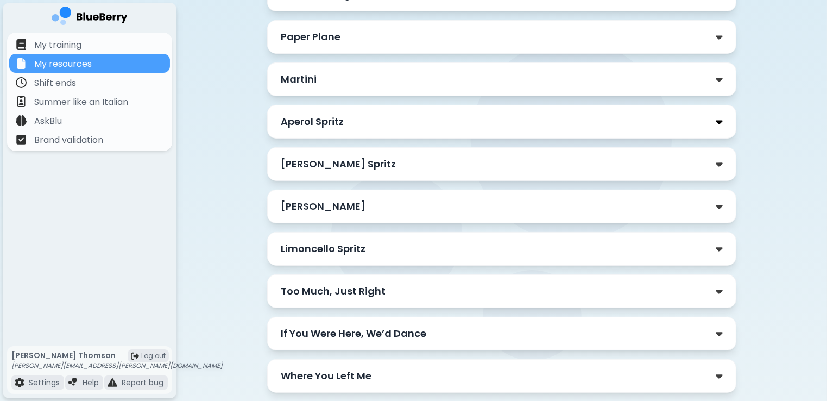
click at [721, 121] on img at bounding box center [719, 121] width 7 height 11
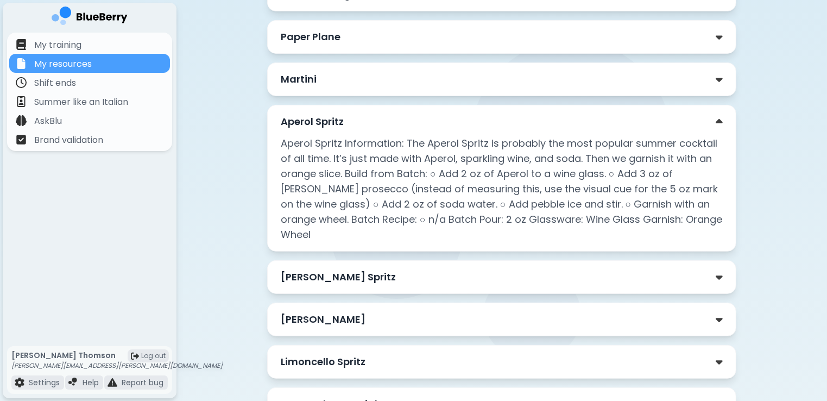
click at [715, 121] on div "Aperol Spritz" at bounding box center [502, 121] width 442 height 15
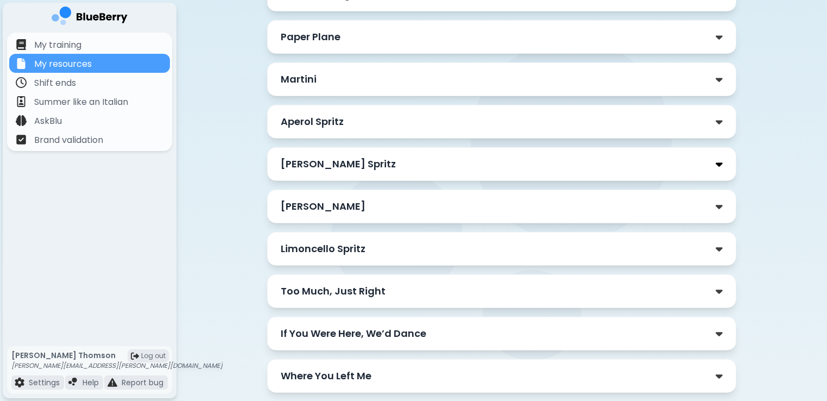
click at [717, 164] on img at bounding box center [719, 164] width 7 height 11
